Goal: Transaction & Acquisition: Purchase product/service

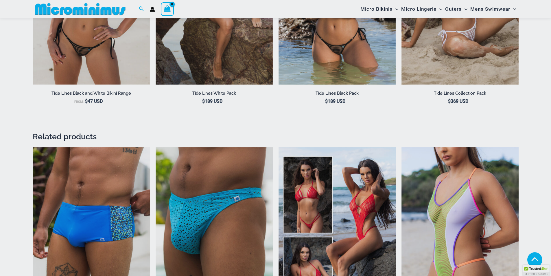
scroll to position [805, 0]
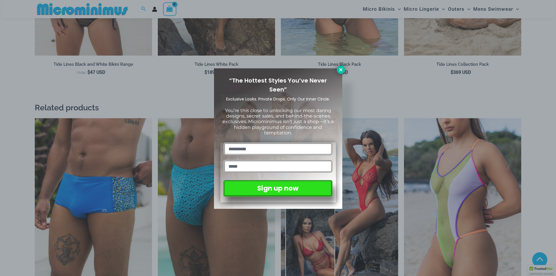
click at [342, 69] on icon at bounding box center [340, 69] width 5 height 5
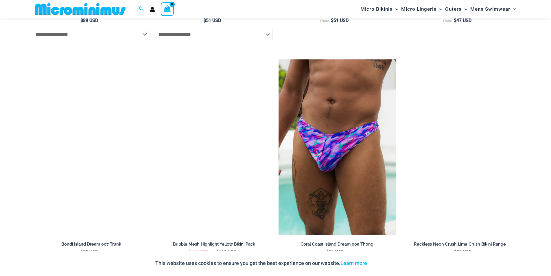
scroll to position [1760, 0]
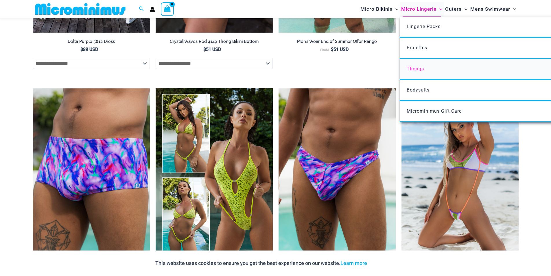
click at [418, 68] on span "Thongs" at bounding box center [415, 68] width 17 height 5
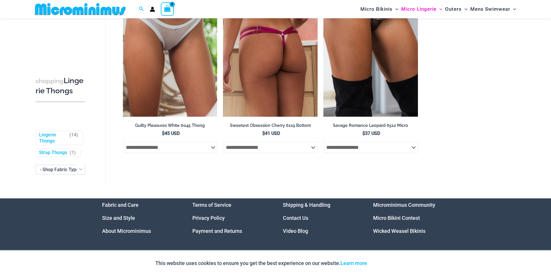
scroll to position [598, 0]
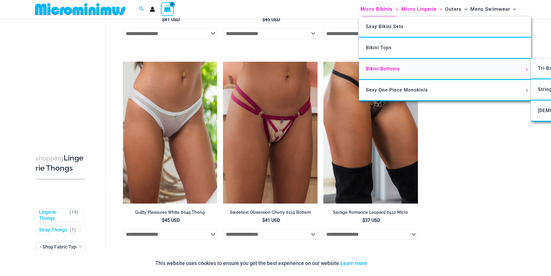
click at [375, 65] on link "Bikini Bottoms" at bounding box center [445, 69] width 172 height 21
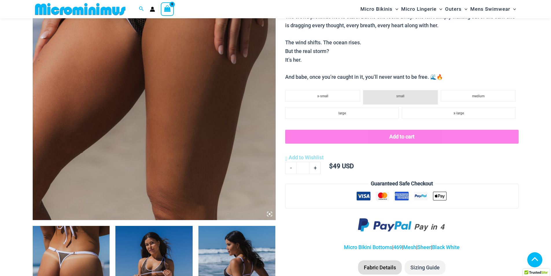
scroll to position [284, 0]
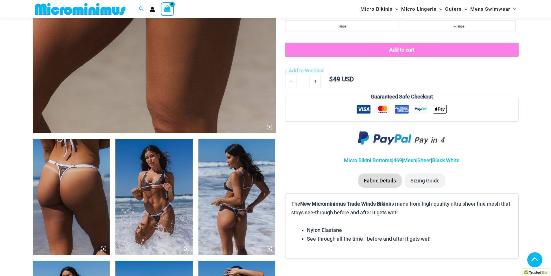
click at [149, 190] on img at bounding box center [153, 197] width 77 height 116
click at [155, 215] on img at bounding box center [153, 197] width 77 height 116
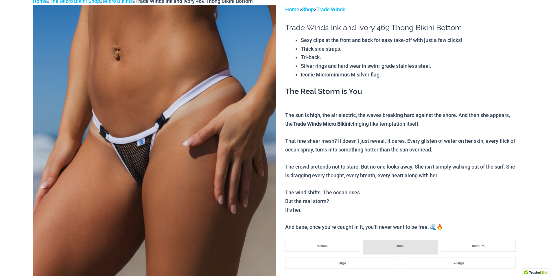
scroll to position [0, 0]
